Goal: Transaction & Acquisition: Purchase product/service

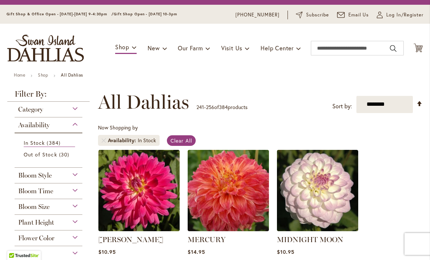
scroll to position [19, 0]
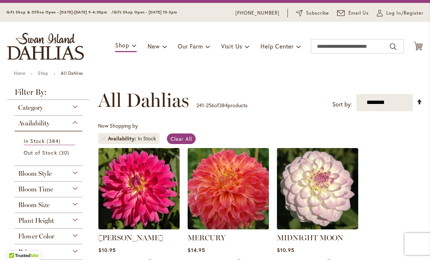
click at [418, 45] on icon at bounding box center [418, 46] width 9 height 9
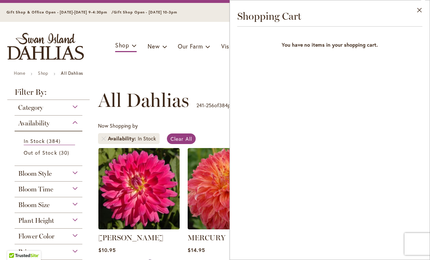
click at [417, 10] on button "Close" at bounding box center [420, 11] width 20 height 23
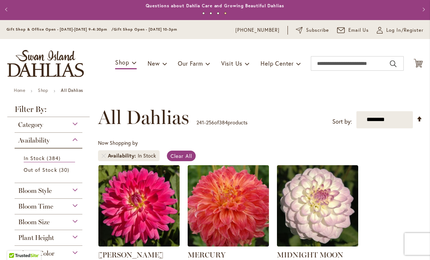
scroll to position [1, 0]
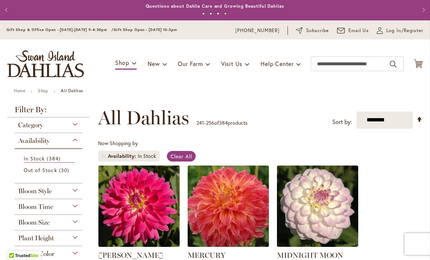
click at [62, 161] on span "384 items" at bounding box center [54, 159] width 15 height 8
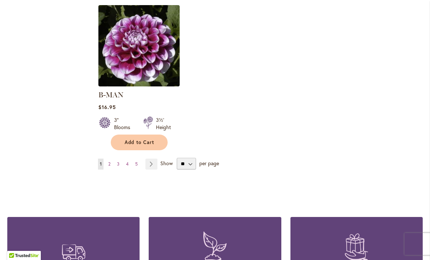
scroll to position [953, 0]
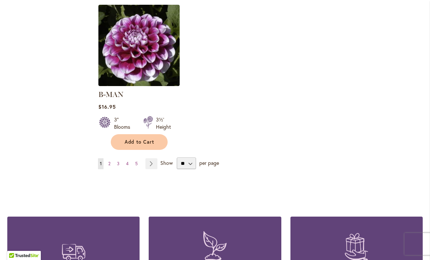
click at [150, 158] on link "Page Next" at bounding box center [151, 163] width 12 height 11
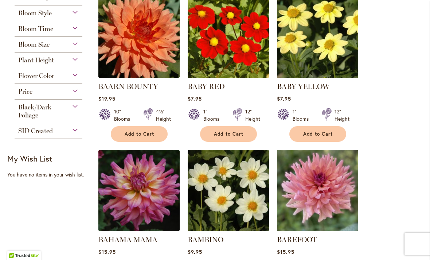
scroll to position [183, 0]
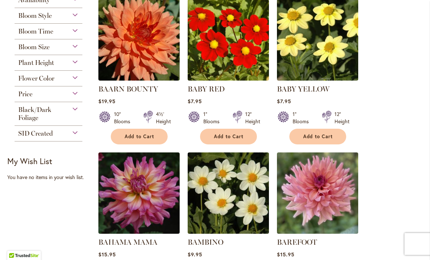
click at [77, 79] on div "Flower Color" at bounding box center [49, 77] width 68 height 12
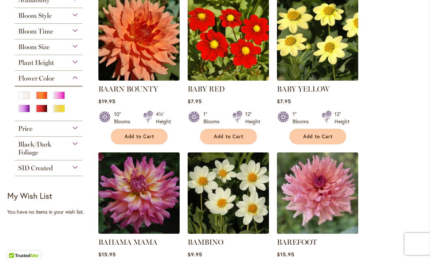
click at [25, 109] on div "Purple" at bounding box center [24, 109] width 12 height 8
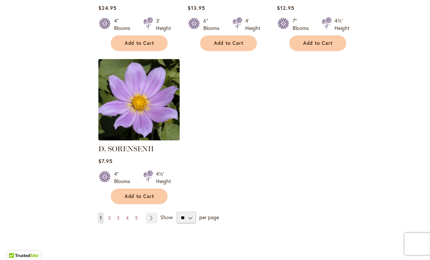
scroll to position [877, 0]
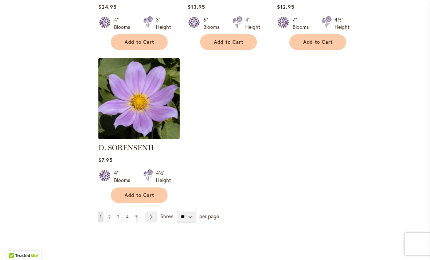
click at [151, 216] on link "Page Next" at bounding box center [151, 216] width 12 height 11
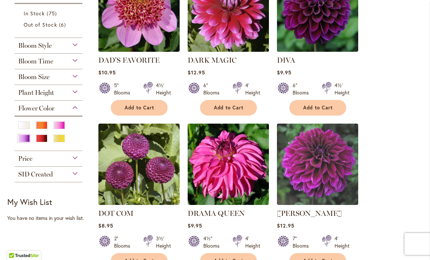
scroll to position [200, 0]
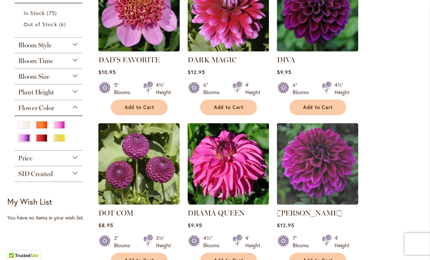
click at [315, 108] on span "Add to Cart" at bounding box center [318, 107] width 30 height 6
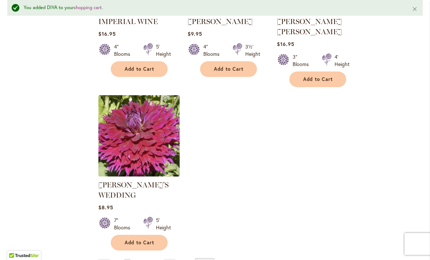
scroll to position [894, 0]
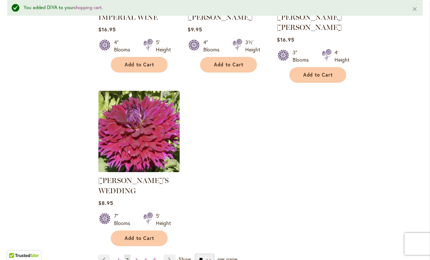
click at [103, 254] on link "Page Previous" at bounding box center [104, 259] width 12 height 11
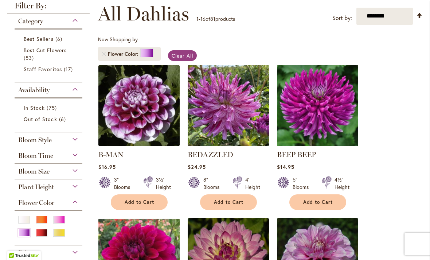
scroll to position [106, 0]
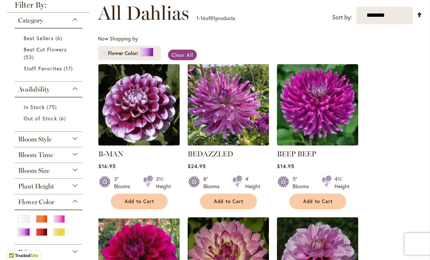
click at [319, 202] on span "Add to Cart" at bounding box center [318, 201] width 30 height 6
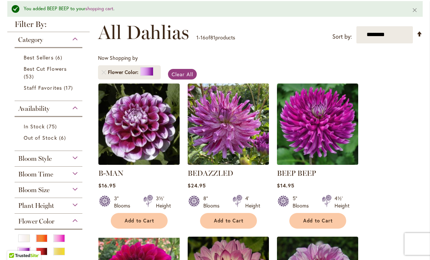
click at [42, 239] on div "Orange/Peach" at bounding box center [42, 238] width 12 height 8
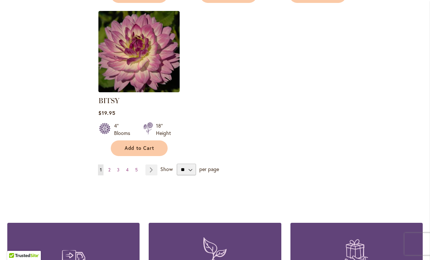
scroll to position [936, 0]
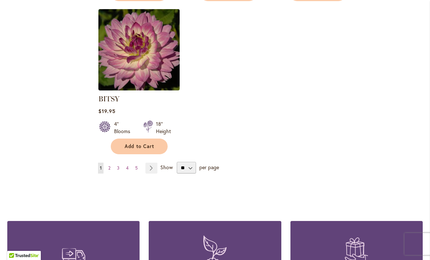
click at [151, 163] on link "Page Next" at bounding box center [151, 168] width 12 height 11
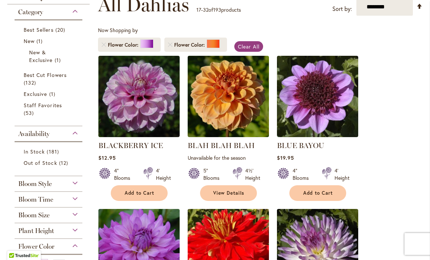
scroll to position [114, 0]
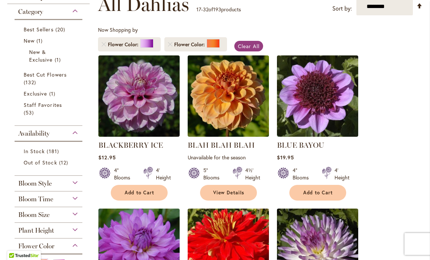
click at [149, 46] on div at bounding box center [146, 43] width 13 height 9
click at [103, 45] on link "Remove Flower Color Purple" at bounding box center [104, 44] width 4 height 4
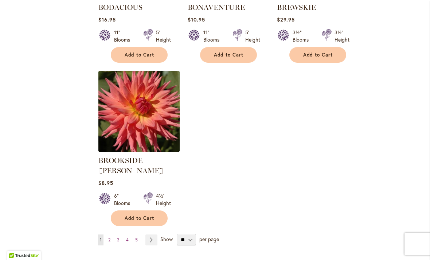
scroll to position [875, 0]
click at [152, 234] on link "Page Next" at bounding box center [151, 239] width 12 height 11
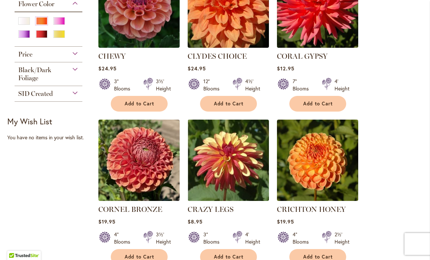
scroll to position [357, 0]
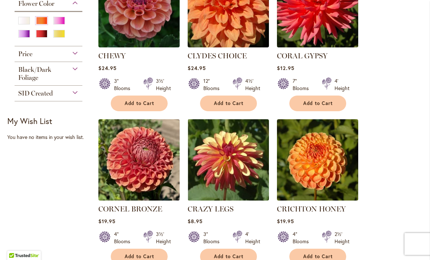
click at [318, 102] on span "Add to Cart" at bounding box center [318, 103] width 30 height 6
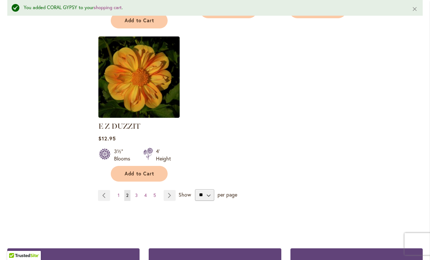
scroll to position [939, 0]
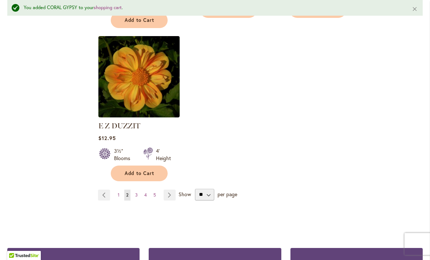
click at [169, 189] on link "Page Next" at bounding box center [170, 194] width 12 height 11
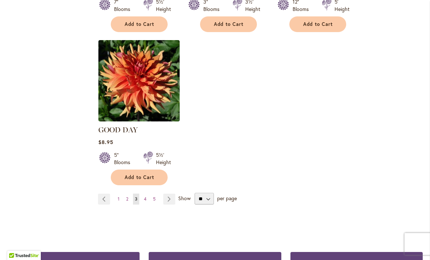
scroll to position [916, 0]
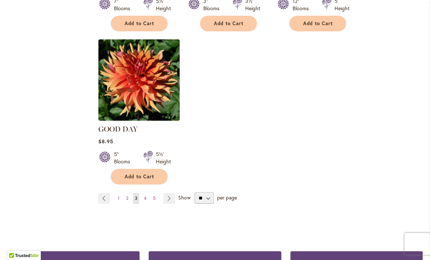
click at [168, 193] on link "Page Next" at bounding box center [169, 198] width 12 height 11
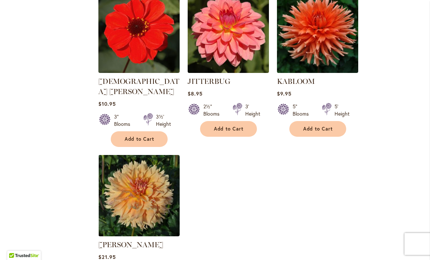
scroll to position [805, 0]
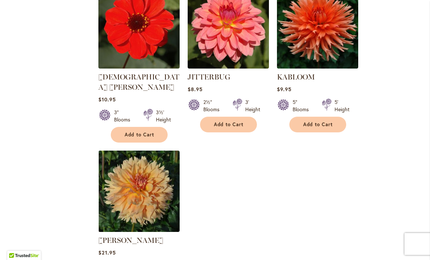
click at [148, 132] on span "Add to Cart" at bounding box center [140, 135] width 30 height 6
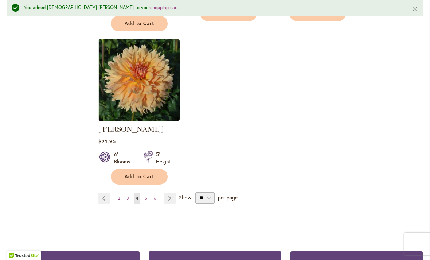
scroll to position [936, 0]
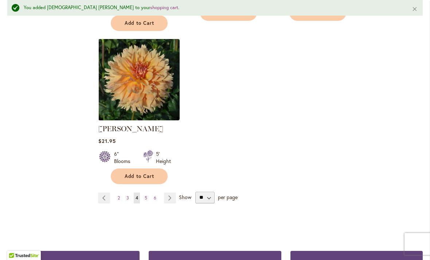
click at [167, 192] on link "Page Next" at bounding box center [170, 197] width 12 height 11
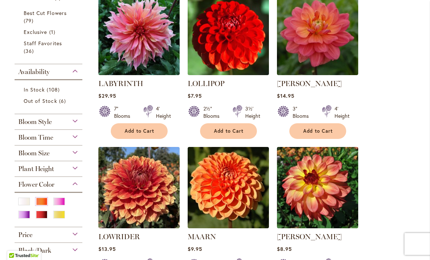
scroll to position [176, 0]
click at [228, 129] on span "Add to Cart" at bounding box center [229, 131] width 30 height 6
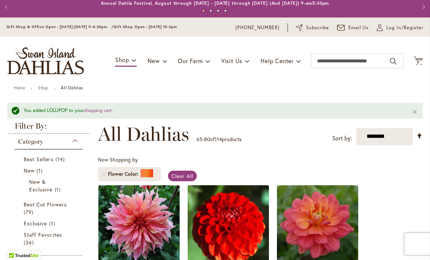
scroll to position [0, 0]
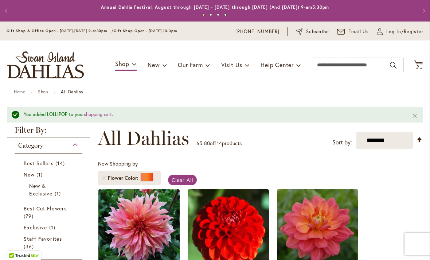
click at [145, 180] on div at bounding box center [146, 177] width 13 height 9
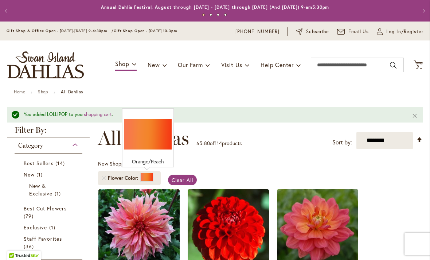
click at [104, 180] on link "Remove Flower Color Orange/Peach" at bounding box center [104, 178] width 4 height 4
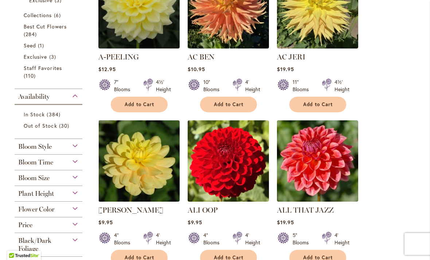
scroll to position [212, 0]
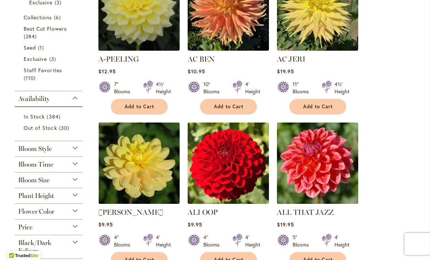
click at [72, 215] on div "Flower Color" at bounding box center [49, 210] width 68 height 12
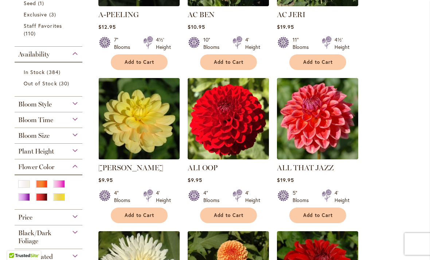
scroll to position [257, 0]
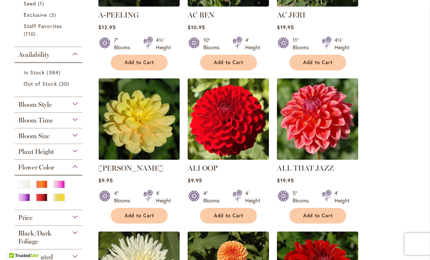
click at [24, 185] on div "White/Cream" at bounding box center [24, 184] width 12 height 8
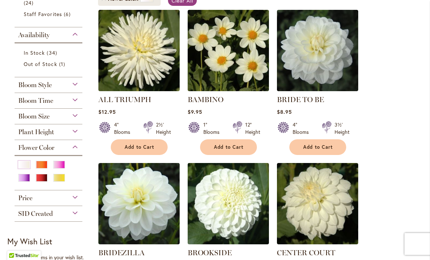
scroll to position [161, 0]
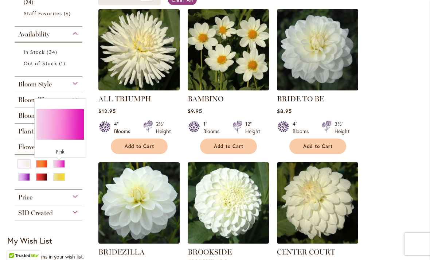
click at [60, 167] on div "Pink" at bounding box center [59, 164] width 12 height 8
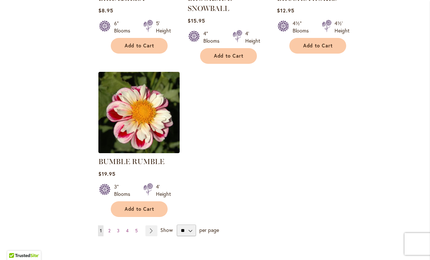
scroll to position [884, 0]
click at [152, 225] on link "Page Next" at bounding box center [151, 230] width 12 height 11
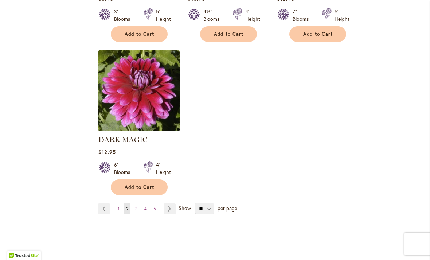
scroll to position [916, 0]
click at [169, 203] on link "Page Next" at bounding box center [170, 208] width 12 height 11
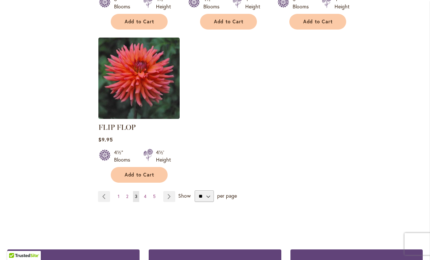
scroll to position [898, 0]
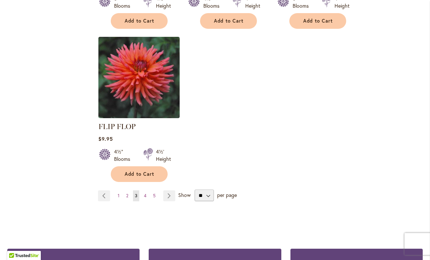
click at [143, 200] on link "Page 4" at bounding box center [145, 195] width 6 height 11
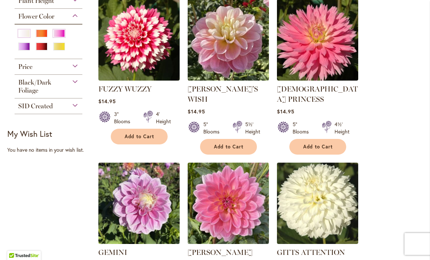
scroll to position [346, 0]
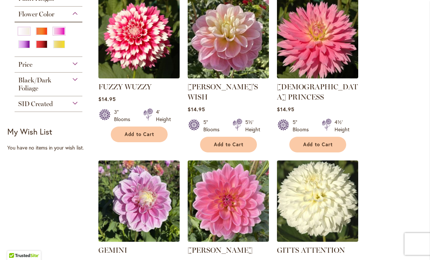
click at [231, 141] on span "Add to Cart" at bounding box center [229, 144] width 30 height 6
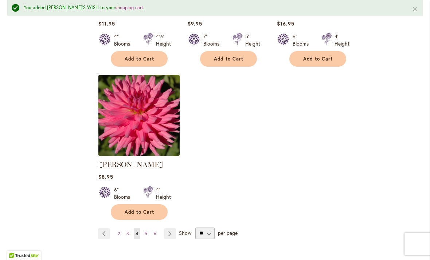
scroll to position [911, 0]
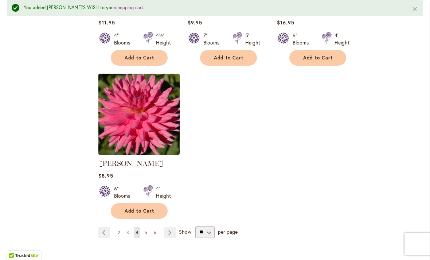
click at [170, 227] on link "Page Next" at bounding box center [170, 232] width 12 height 11
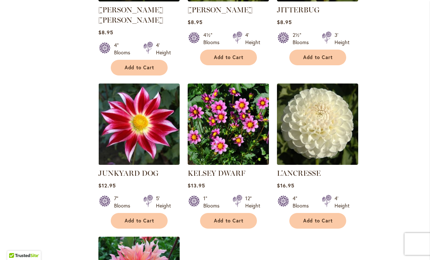
scroll to position [709, 0]
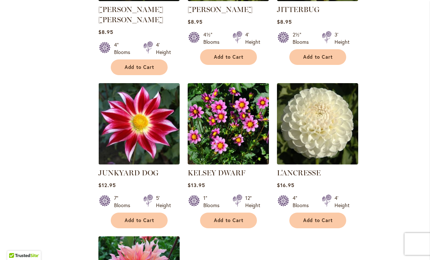
click at [321, 217] on span "Add to Cart" at bounding box center [318, 220] width 30 height 6
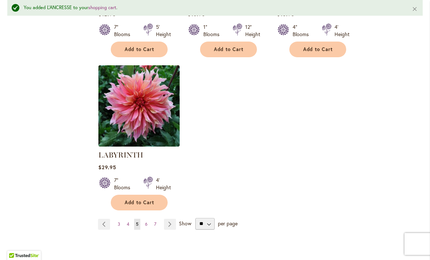
scroll to position [900, 0]
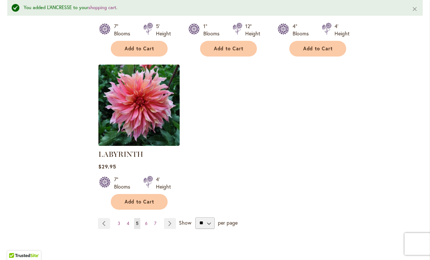
click at [171, 218] on link "Page Next" at bounding box center [170, 223] width 12 height 11
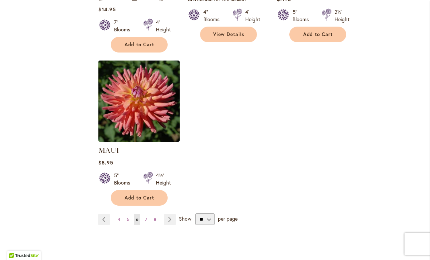
scroll to position [895, 0]
click at [168, 214] on link "Page Next" at bounding box center [170, 219] width 12 height 11
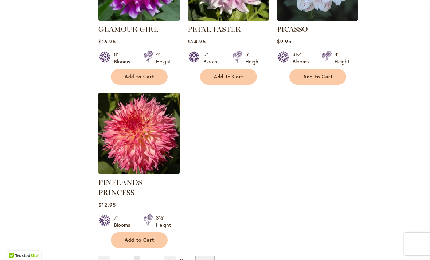
scroll to position [873, 0]
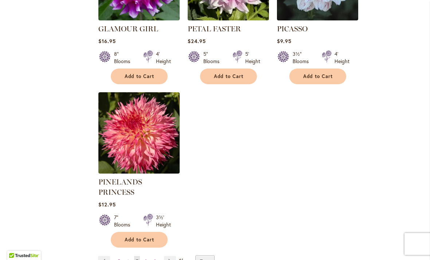
click at [168, 256] on link "Page Next" at bounding box center [170, 261] width 12 height 11
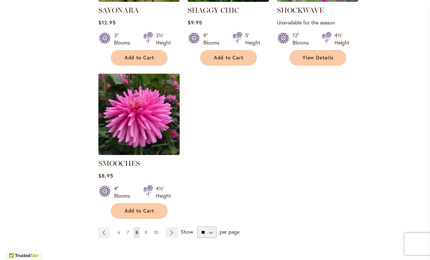
scroll to position [862, 0]
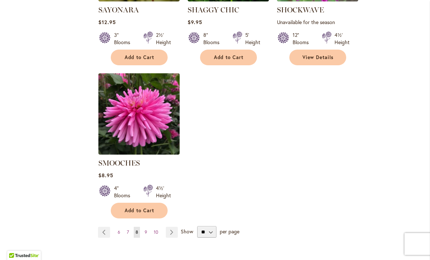
click at [171, 232] on link "Page Next" at bounding box center [172, 232] width 12 height 11
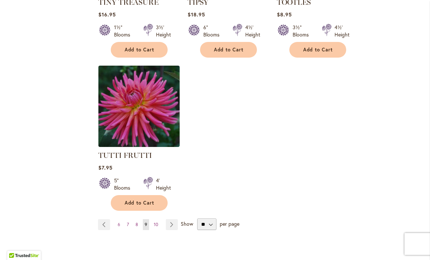
scroll to position [869, 0]
click at [155, 224] on span "10" at bounding box center [156, 224] width 4 height 5
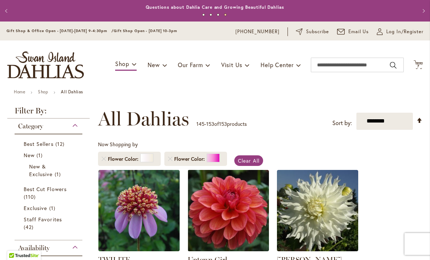
click at [150, 158] on div at bounding box center [146, 157] width 13 height 9
click at [103, 157] on link "Remove Flower Color White/Cream" at bounding box center [104, 159] width 4 height 4
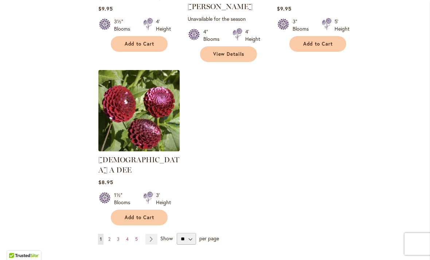
scroll to position [885, 0]
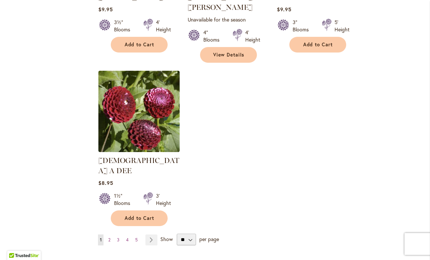
click at [152, 234] on link "Page Next" at bounding box center [151, 239] width 12 height 11
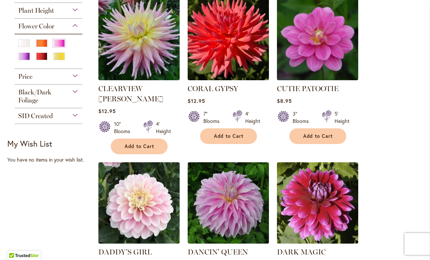
scroll to position [336, 0]
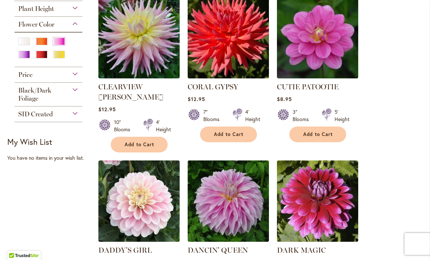
click at [144, 137] on button "Add to Cart" at bounding box center [139, 145] width 57 height 16
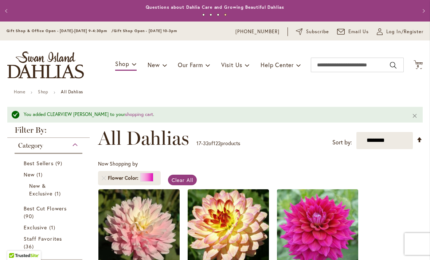
scroll to position [0, 0]
click at [419, 63] on icon "Cart .cls-1 { fill: #231f20; }" at bounding box center [418, 64] width 9 height 9
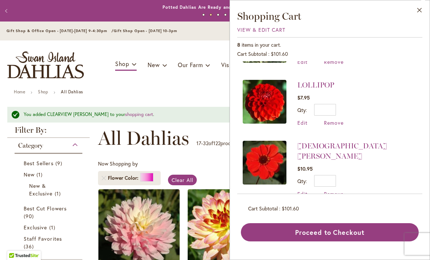
scroll to position [169, 0]
click at [332, 121] on span "Remove" at bounding box center [334, 122] width 20 height 7
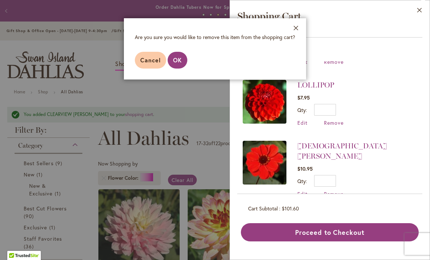
click at [177, 61] on span "OK" at bounding box center [177, 60] width 9 height 8
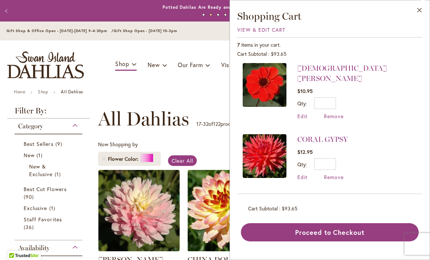
scroll to position [187, 0]
click at [336, 173] on span "Remove" at bounding box center [334, 176] width 20 height 7
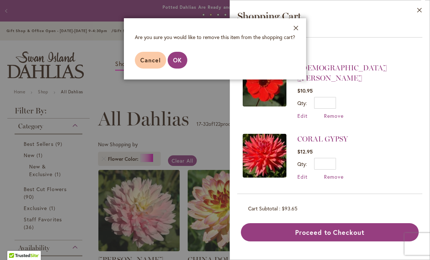
click at [180, 63] on span "OK" at bounding box center [177, 60] width 9 height 8
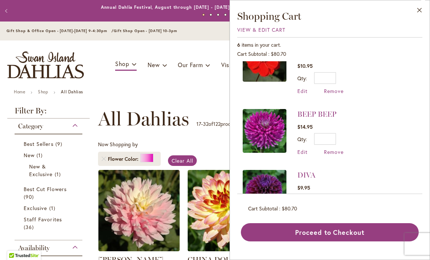
scroll to position [211, 0]
click at [421, 10] on button "Close" at bounding box center [420, 11] width 20 height 23
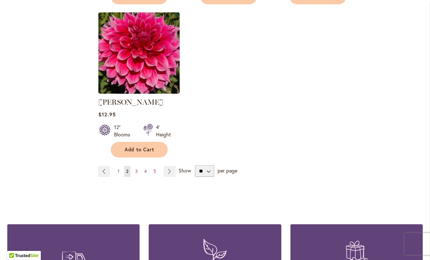
scroll to position [943, 0]
click at [169, 165] on link "Page Next" at bounding box center [170, 170] width 12 height 11
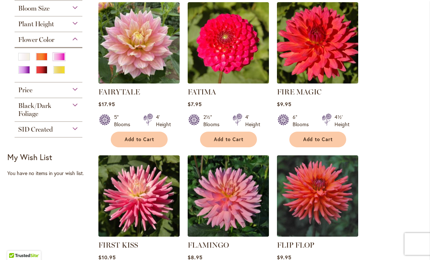
scroll to position [321, 0]
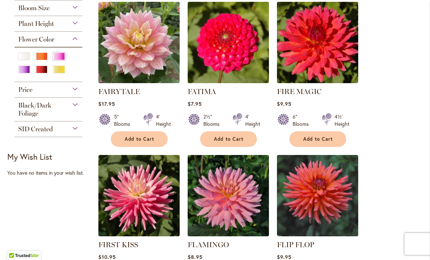
click at [316, 140] on span "Add to Cart" at bounding box center [318, 139] width 30 height 6
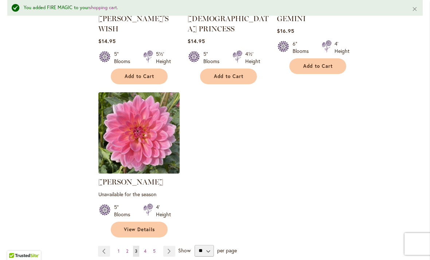
scroll to position [897, 0]
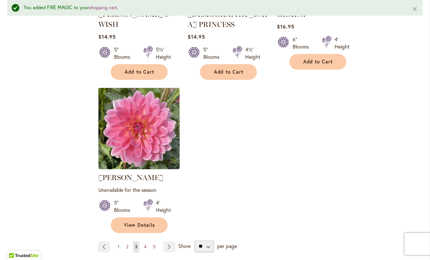
click at [169, 241] on link "Page Next" at bounding box center [169, 246] width 12 height 11
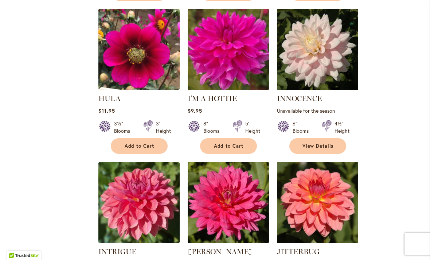
scroll to position [621, 0]
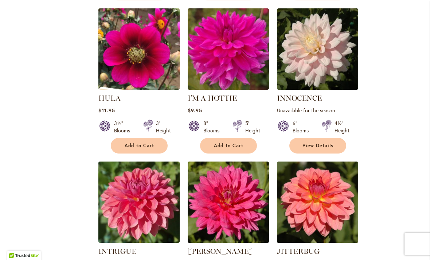
click at [231, 146] on span "Add to Cart" at bounding box center [229, 145] width 30 height 6
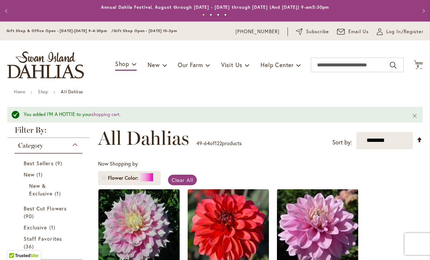
scroll to position [0, 0]
click at [419, 64] on span "8 8 items" at bounding box center [418, 66] width 7 height 4
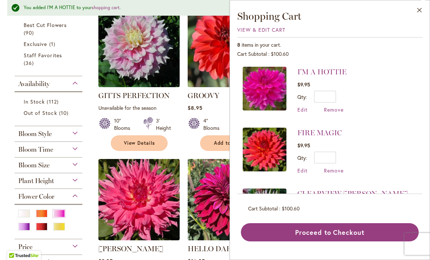
scroll to position [183, 0]
click at [61, 230] on div "Yellow" at bounding box center [59, 227] width 12 height 8
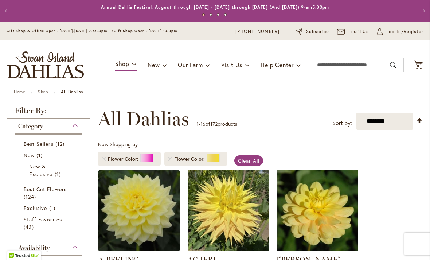
click at [105, 158] on link "Remove Flower Color Pink" at bounding box center [104, 159] width 4 height 4
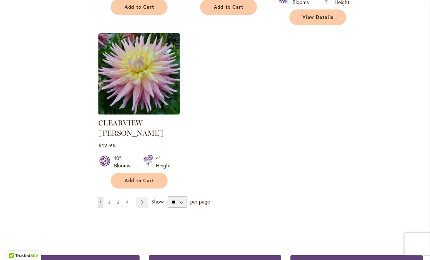
scroll to position [914, 0]
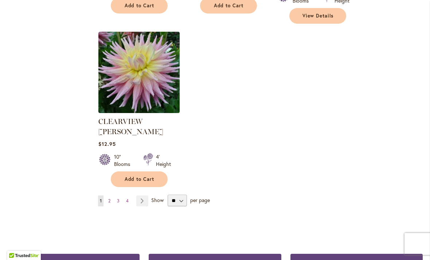
click at [142, 195] on link "Page Next" at bounding box center [142, 200] width 12 height 11
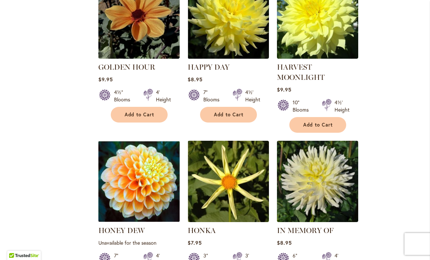
scroll to position [501, 0]
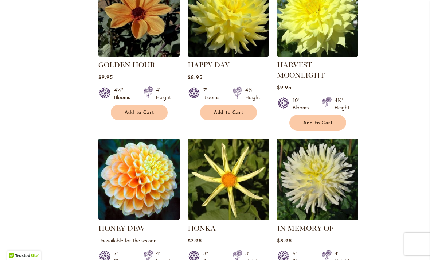
click at [316, 122] on span "Add to Cart" at bounding box center [318, 123] width 30 height 6
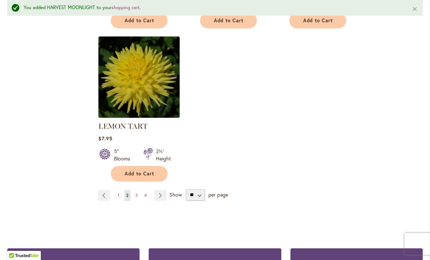
scroll to position [929, 0]
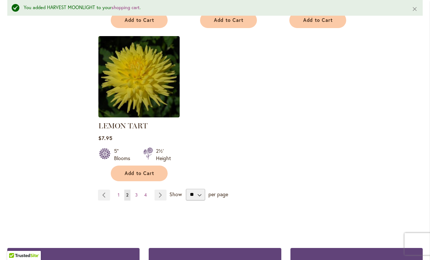
click at [144, 174] on span "Add to Cart" at bounding box center [140, 173] width 30 height 6
click at [161, 196] on link "Page Next" at bounding box center [161, 194] width 12 height 11
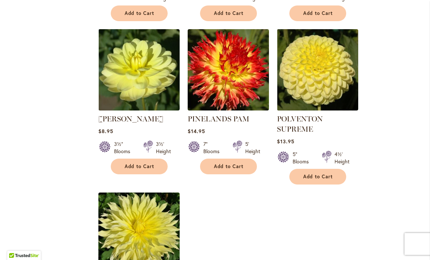
scroll to position [774, 0]
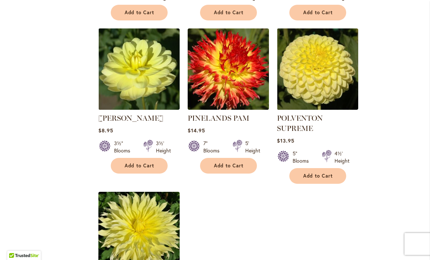
click at [325, 173] on span "Add to Cart" at bounding box center [318, 176] width 30 height 6
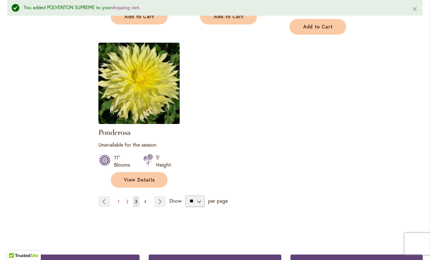
scroll to position [942, 0]
click at [160, 196] on link "Page Next" at bounding box center [160, 201] width 12 height 11
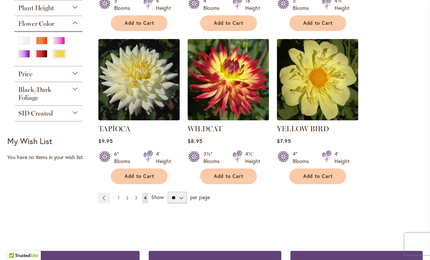
scroll to position [285, 0]
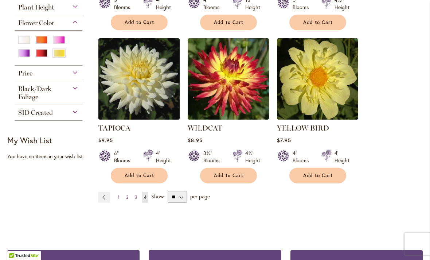
click at [320, 174] on span "Add to Cart" at bounding box center [318, 175] width 30 height 6
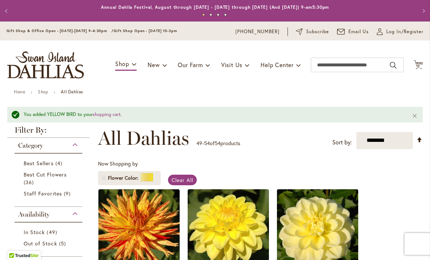
scroll to position [0, 0]
click at [419, 62] on icon "Cart .cls-1 { fill: #231f20; }" at bounding box center [418, 64] width 9 height 9
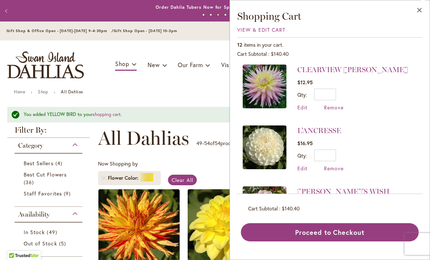
scroll to position [367, 0]
click at [336, 165] on span "Remove" at bounding box center [334, 168] width 20 height 7
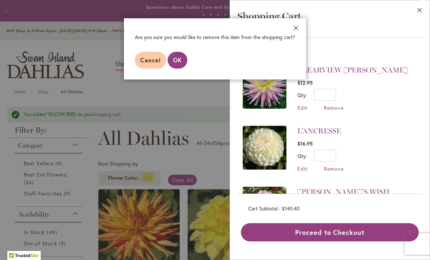
click at [179, 63] on span "OK" at bounding box center [177, 60] width 9 height 8
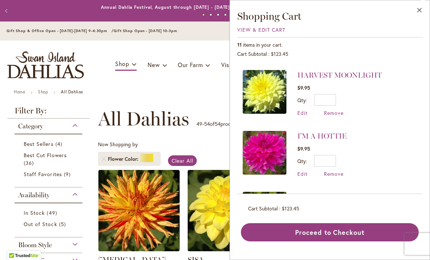
scroll to position [180, 0]
click at [333, 110] on span "Remove" at bounding box center [334, 112] width 20 height 7
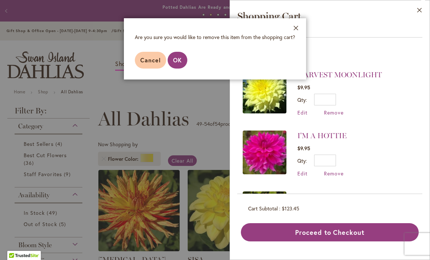
click at [181, 60] on span "OK" at bounding box center [177, 60] width 9 height 8
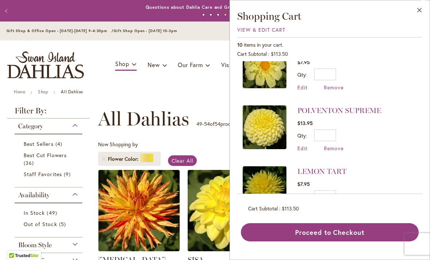
scroll to position [23, 0]
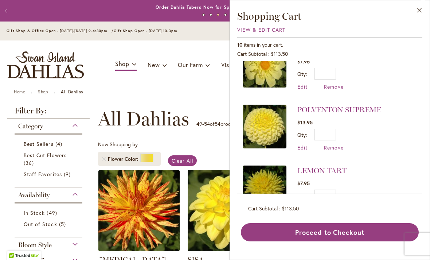
click at [339, 105] on link "POLVENTON SUPREME" at bounding box center [339, 109] width 84 height 9
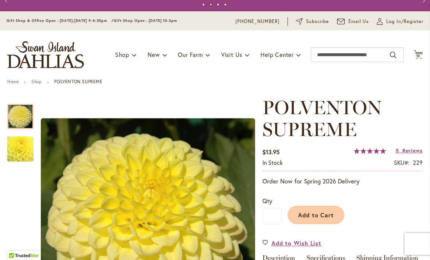
scroll to position [9, 0]
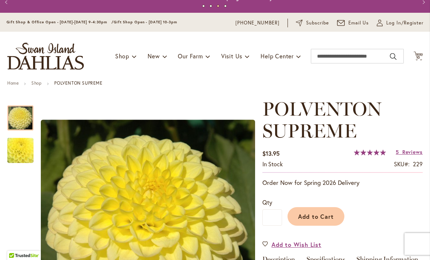
click at [417, 56] on span "10" at bounding box center [418, 57] width 4 height 5
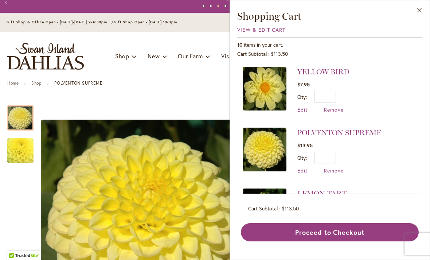
click at [317, 73] on link "YELLOW BIRD" at bounding box center [323, 71] width 52 height 9
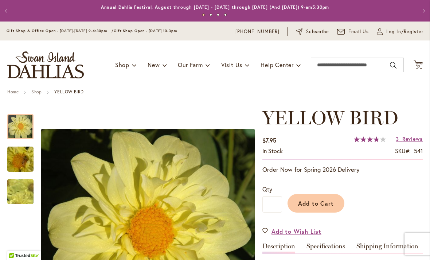
click at [417, 65] on span "10" at bounding box center [418, 66] width 4 height 5
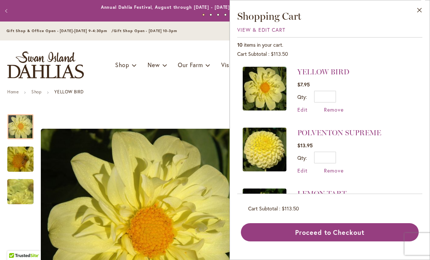
click at [335, 107] on span "Remove" at bounding box center [334, 109] width 20 height 7
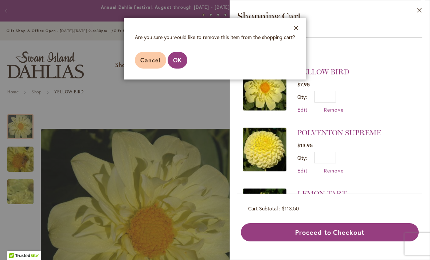
click at [178, 59] on span "OK" at bounding box center [177, 60] width 9 height 8
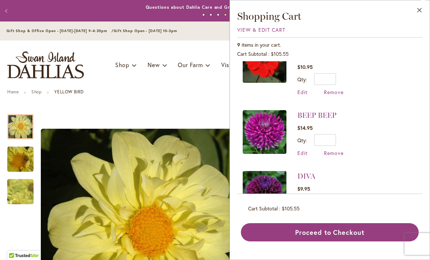
scroll to position [392, 0]
